Goal: Task Accomplishment & Management: Understand process/instructions

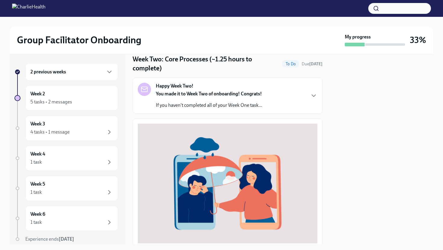
scroll to position [21, 0]
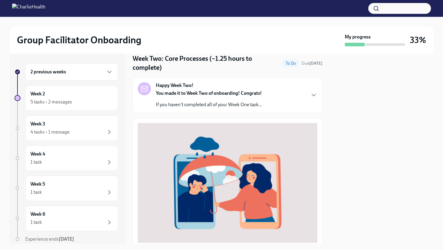
click at [197, 104] on p "If you haven't completed all of your Week One task..." at bounding box center [209, 104] width 106 height 7
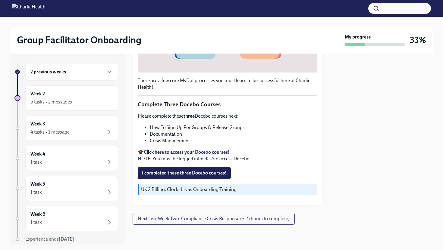
scroll to position [382, 0]
click at [95, 94] on div "Week 2 5 tasks • 2 messages" at bounding box center [71, 98] width 82 height 15
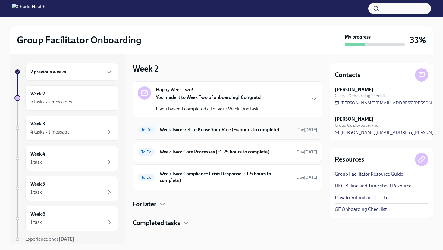
click at [181, 127] on h6 "Week Two: Get To Know Your Role (~4 hours to complete)" at bounding box center [226, 129] width 132 height 7
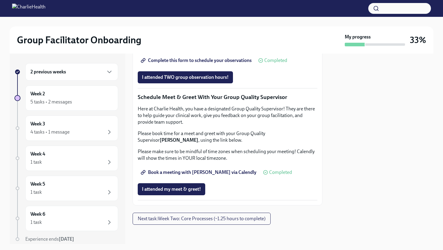
scroll to position [565, 0]
click at [180, 225] on button "Next task : Week Two: Core Processes (~1.25 hours to complete)" at bounding box center [201, 219] width 138 height 12
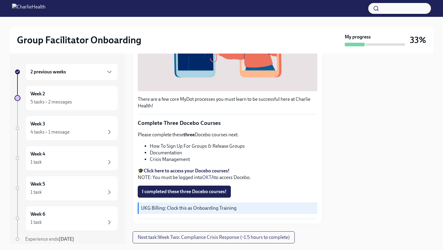
scroll to position [183, 0]
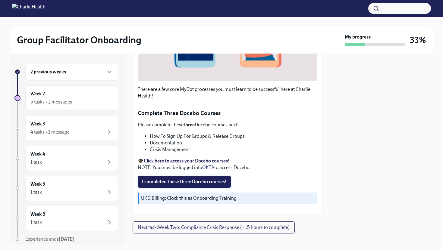
click at [197, 184] on span "I completed these three Docebo courses!" at bounding box center [184, 182] width 85 height 6
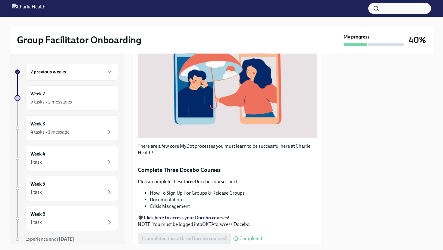
scroll to position [191, 0]
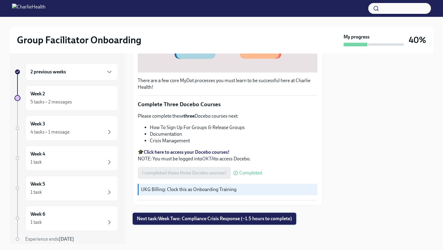
click at [187, 221] on span "Next task : Week Two: Compliance Crisis Response (~1.5 hours to complete)" at bounding box center [214, 219] width 155 height 6
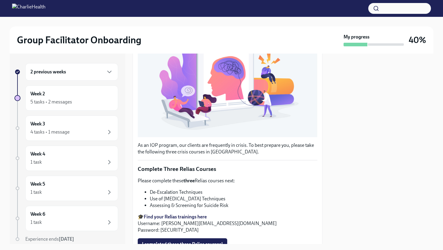
scroll to position [167, 0]
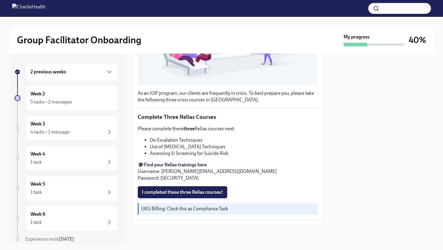
click at [170, 164] on strong "Find your Relias trainings here" at bounding box center [175, 165] width 63 height 6
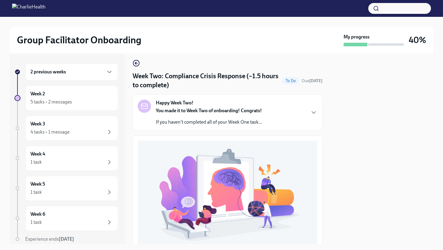
scroll to position [2, 0]
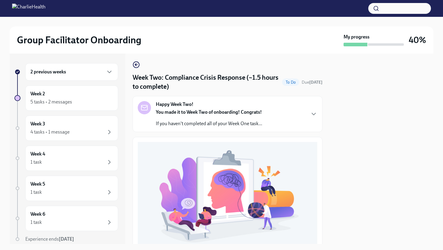
click at [182, 119] on div "You made it to Week Two of onboarding! Congrats! If you haven't completed all o…" at bounding box center [209, 118] width 106 height 18
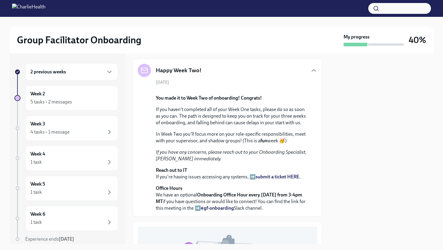
scroll to position [0, 0]
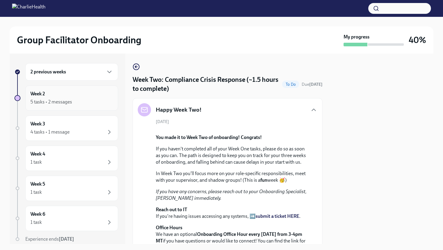
click at [74, 102] on div "5 tasks • 2 messages" at bounding box center [71, 101] width 82 height 7
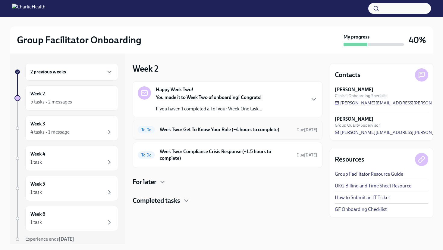
click at [173, 131] on h6 "Week Two: Get To Know Your Role (~4 hours to complete)" at bounding box center [226, 129] width 132 height 7
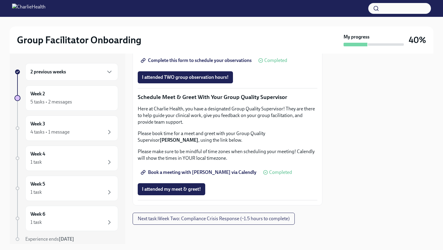
scroll to position [493, 0]
